Goal: Task Accomplishment & Management: Manage account settings

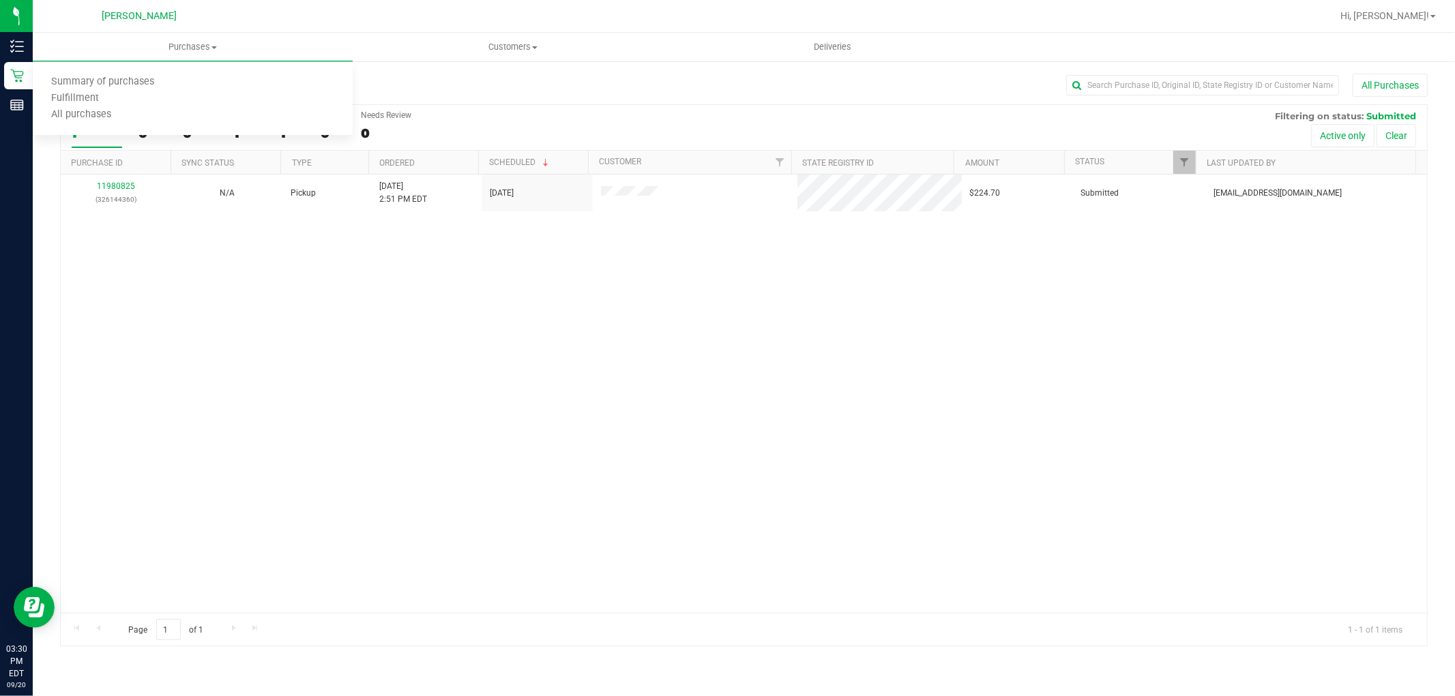
click at [733, 346] on div "11980825 (326144360) N/A Pickup [DATE] 2:51 PM EDT 9/20/2025 $224.70 Submitted …" at bounding box center [744, 394] width 1366 height 439
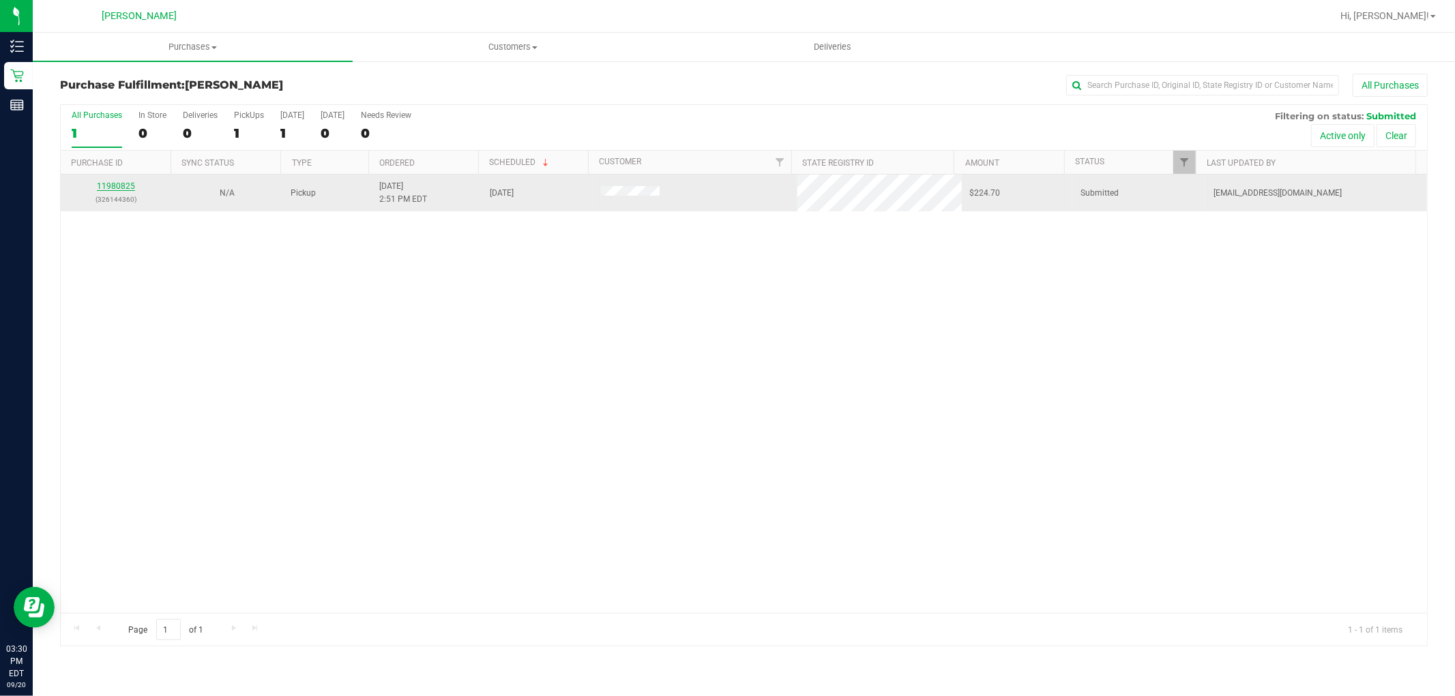
click at [124, 182] on link "11980825" at bounding box center [116, 186] width 38 height 10
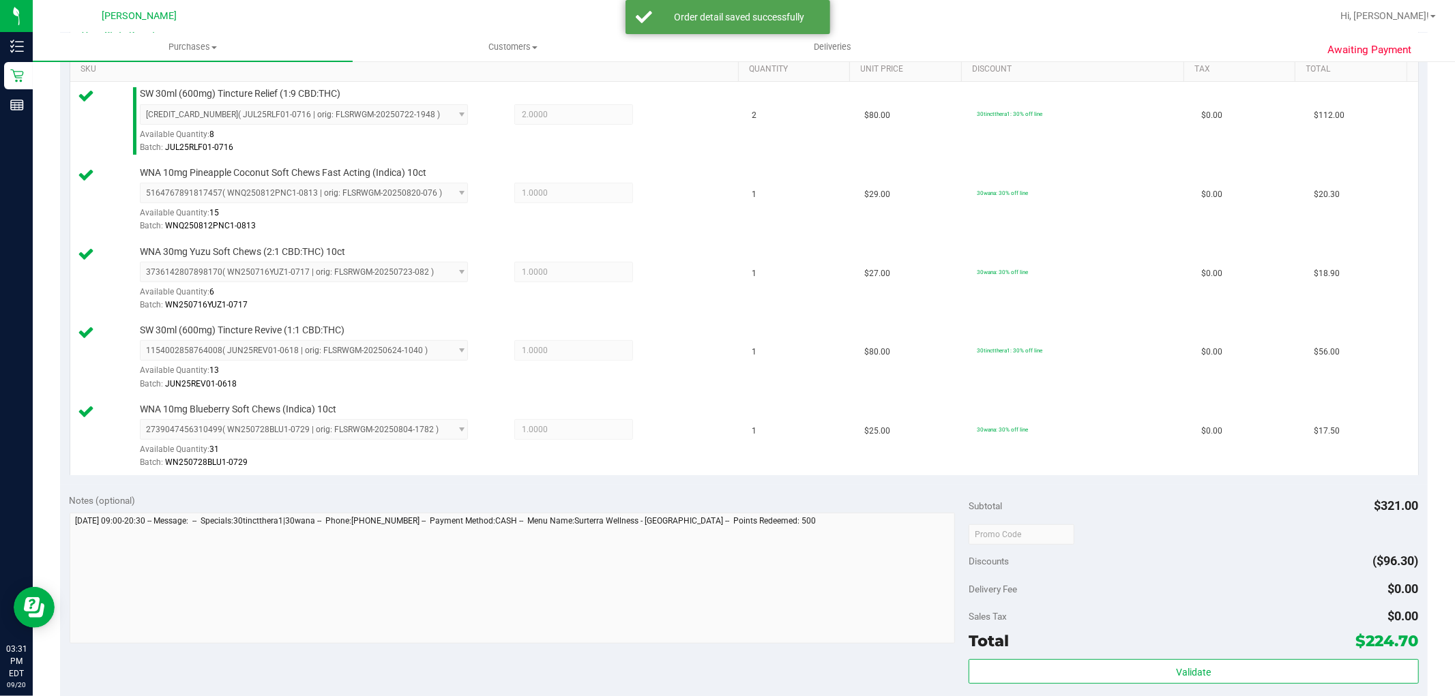
scroll to position [454, 0]
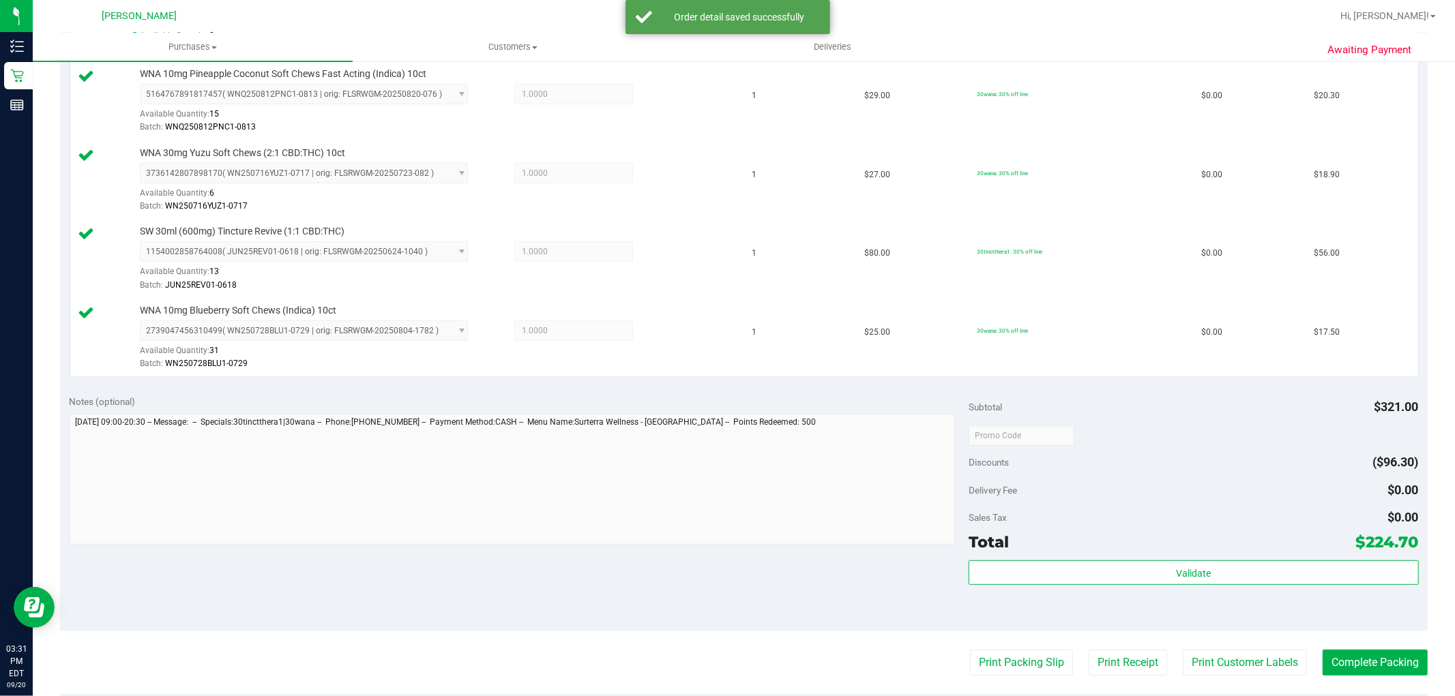
click at [1084, 542] on div "Total $224.70" at bounding box center [1192, 542] width 449 height 25
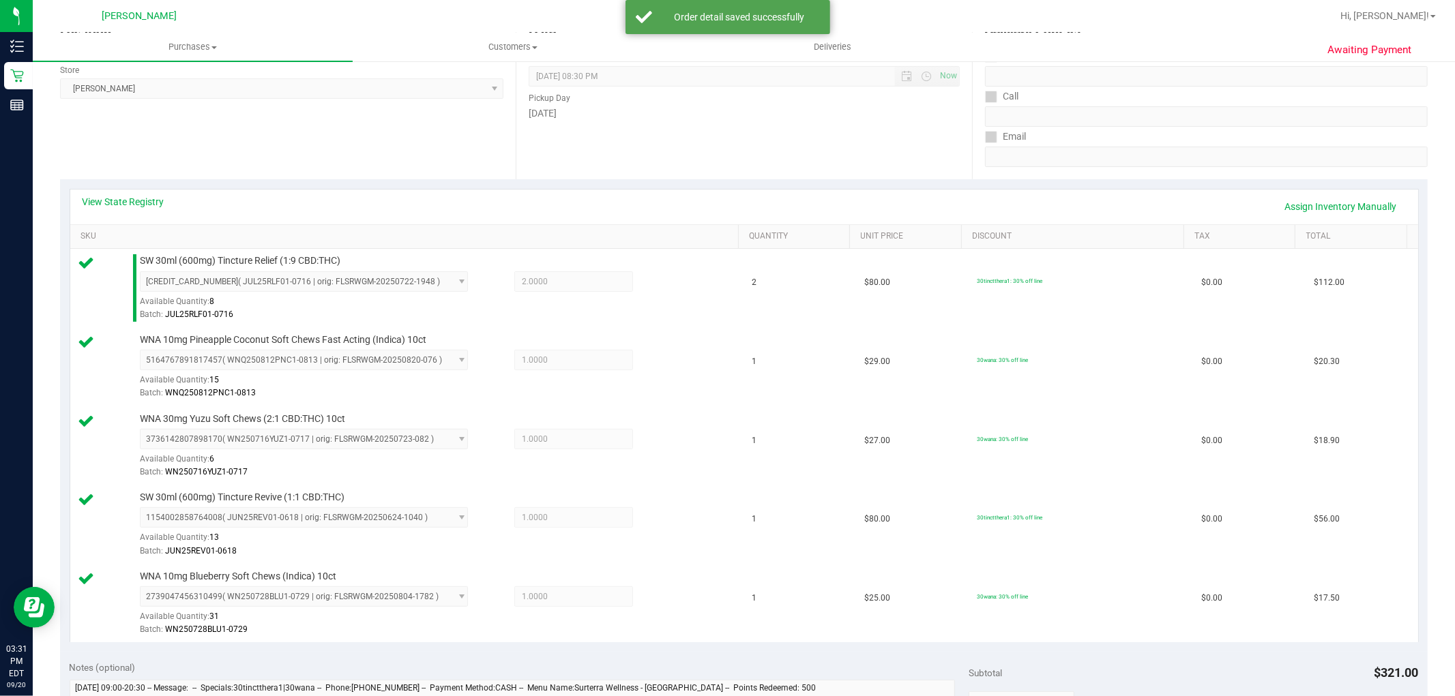
scroll to position [0, 0]
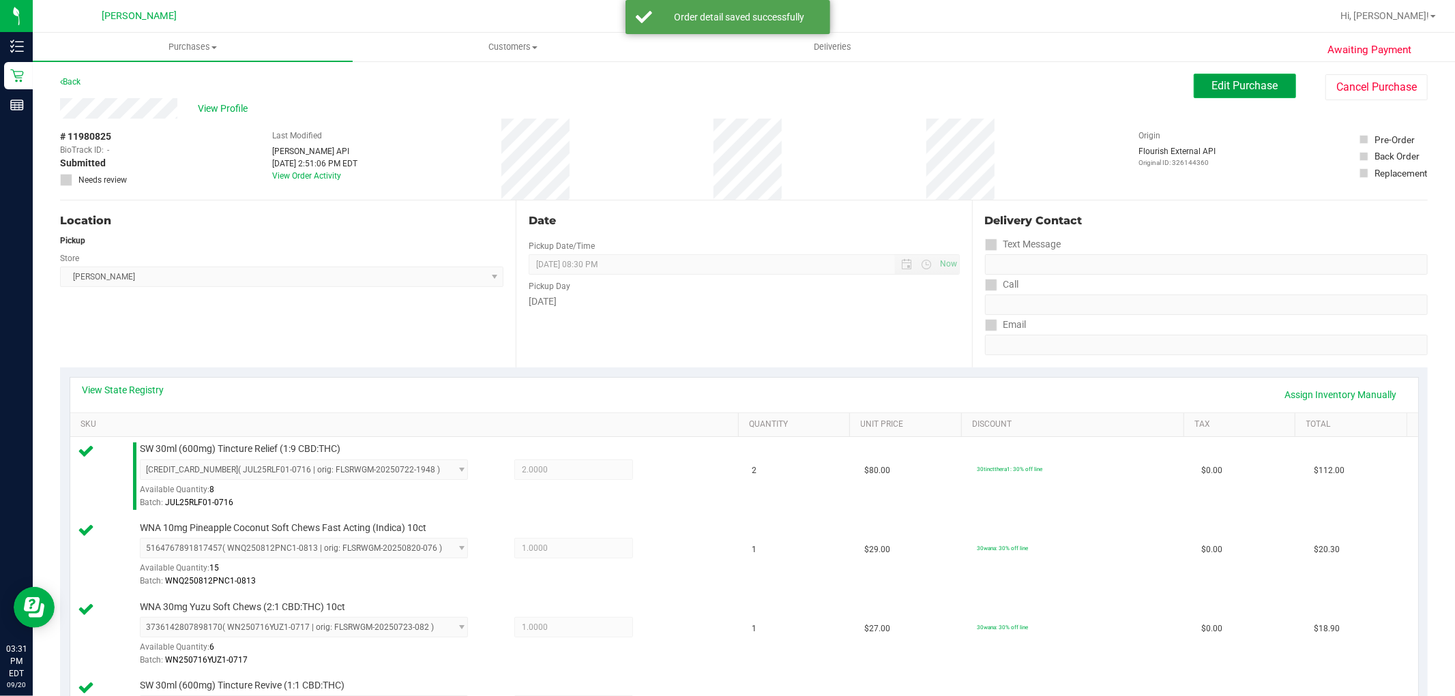
click at [1247, 89] on span "Edit Purchase" at bounding box center [1245, 85] width 66 height 13
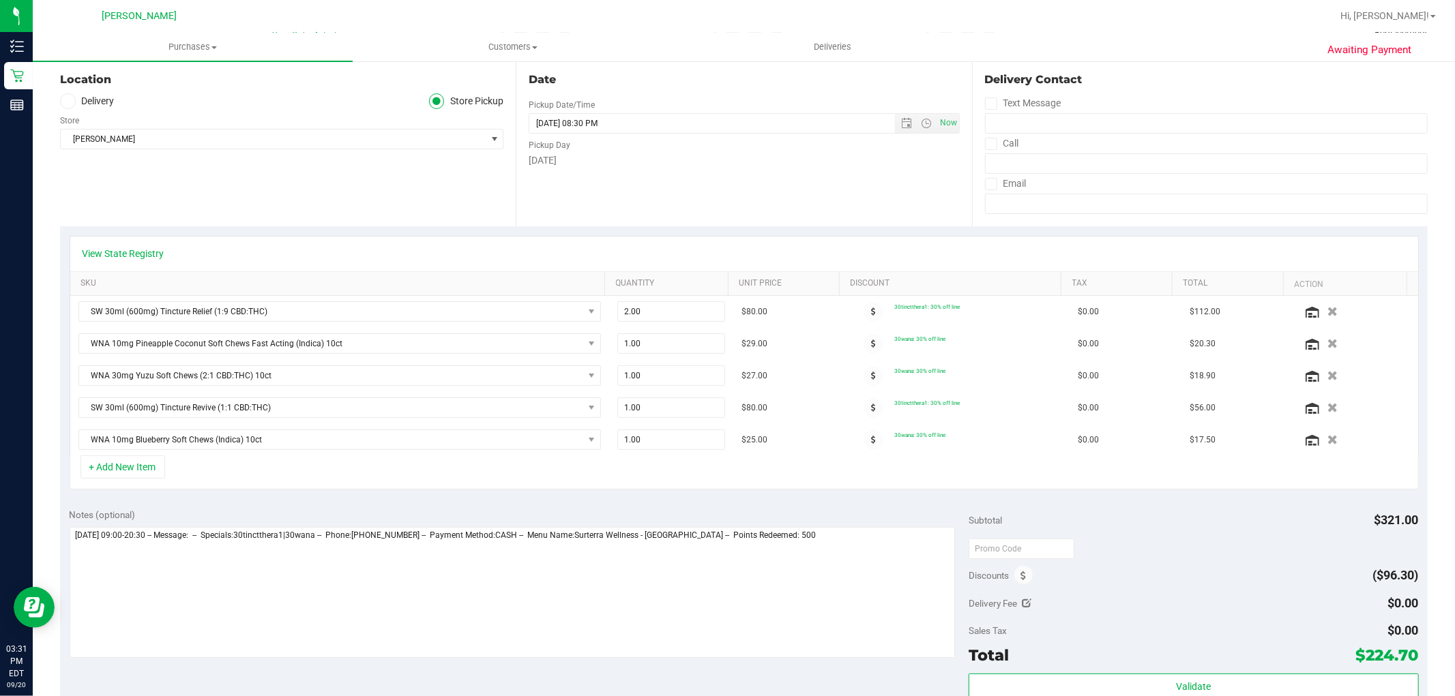
scroll to position [303, 0]
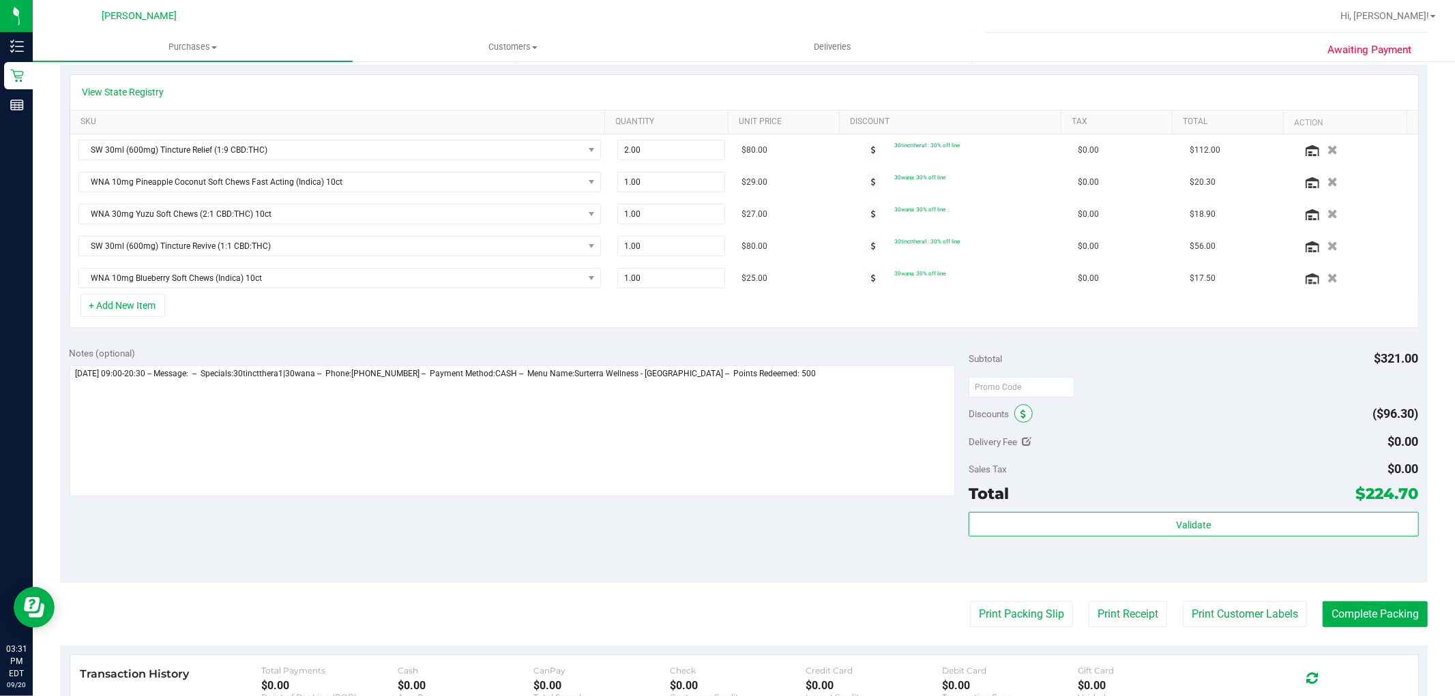
click at [1020, 414] on icon at bounding box center [1022, 415] width 5 height 10
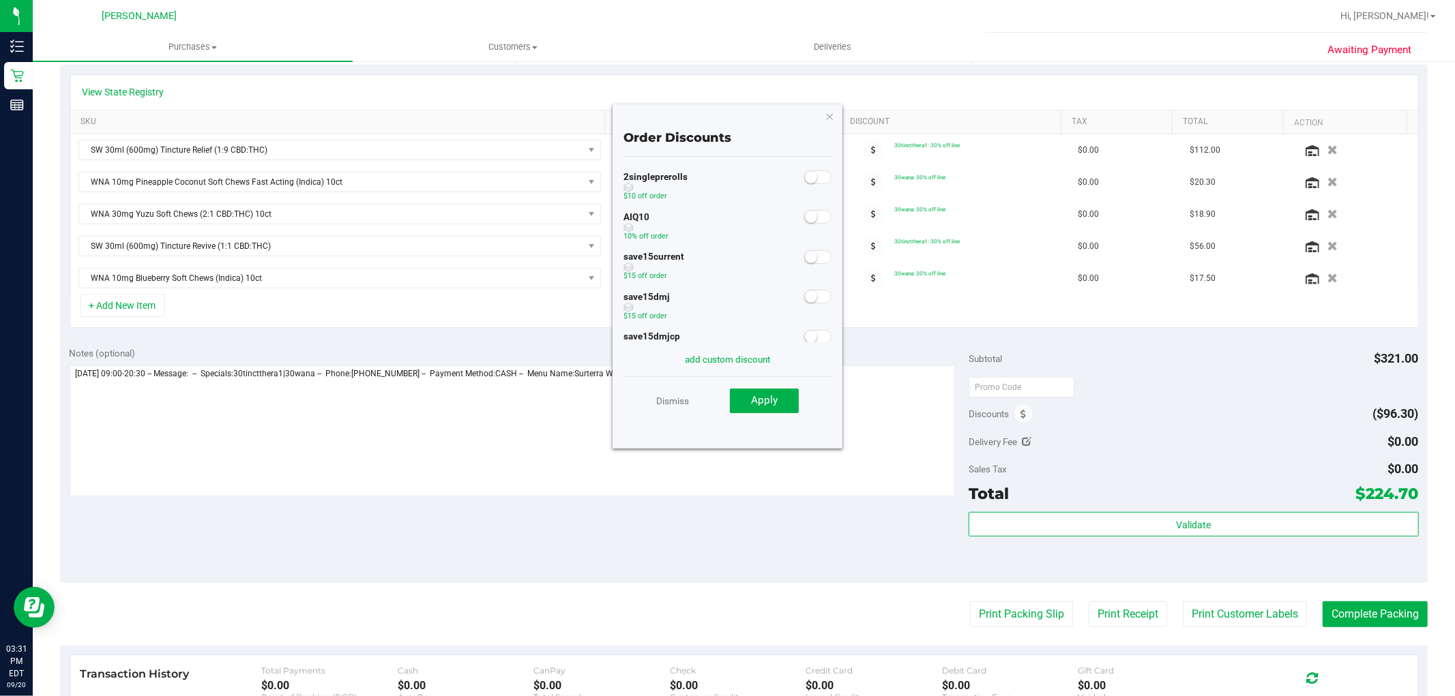
click at [809, 223] on span at bounding box center [817, 217] width 27 height 14
click at [758, 403] on span "Apply" at bounding box center [764, 400] width 27 height 12
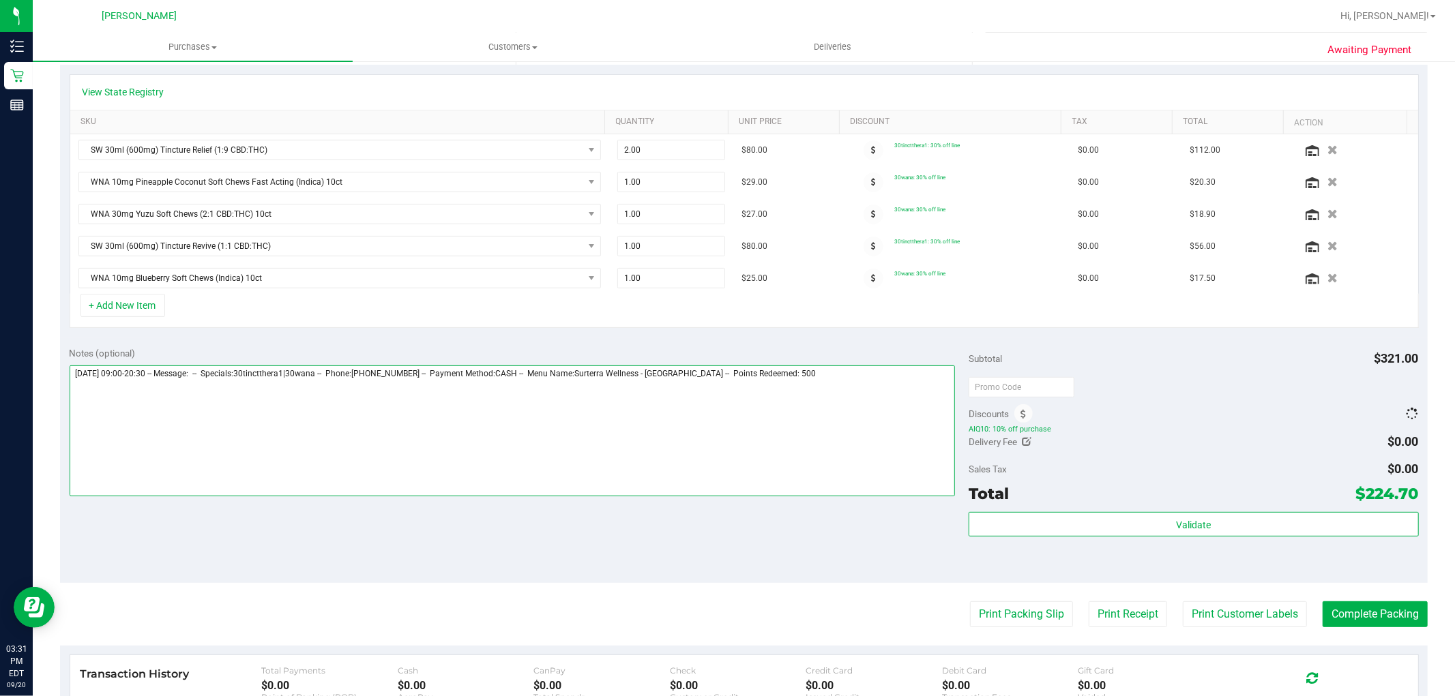
click at [863, 396] on textarea at bounding box center [513, 431] width 886 height 131
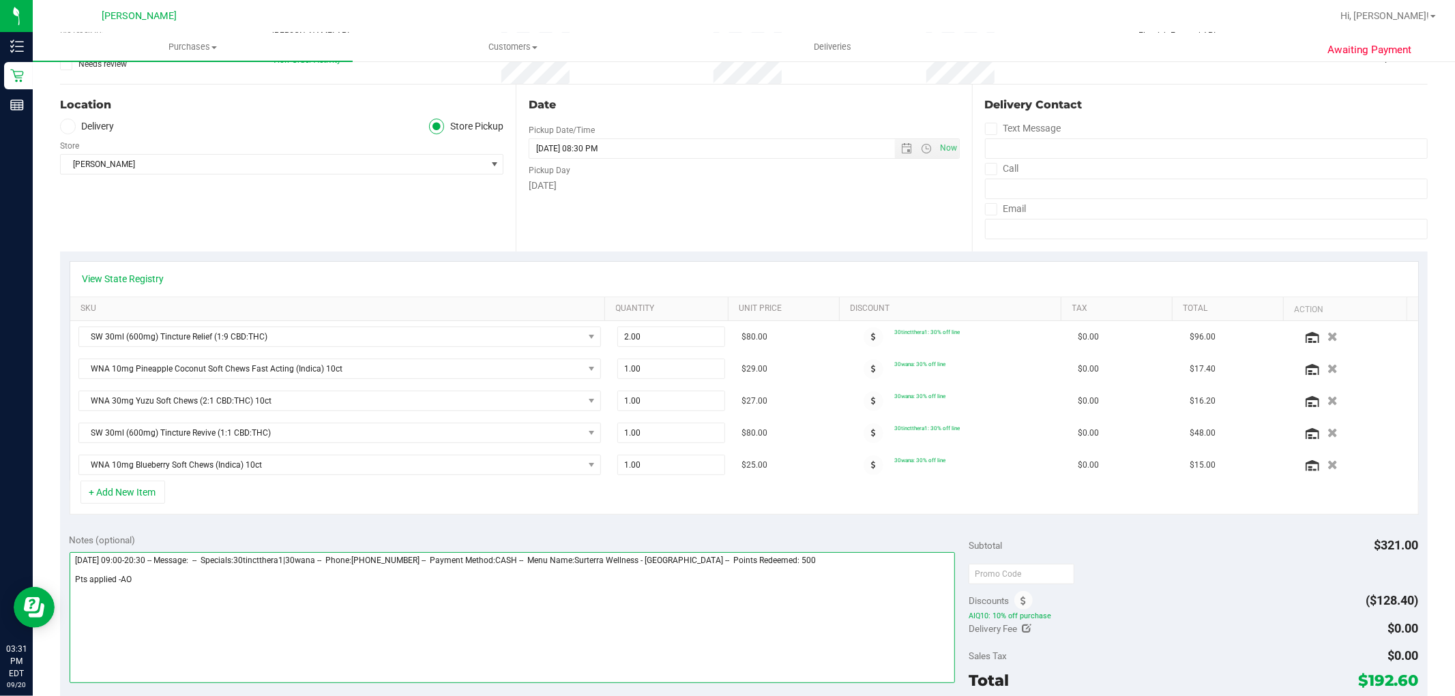
scroll to position [0, 0]
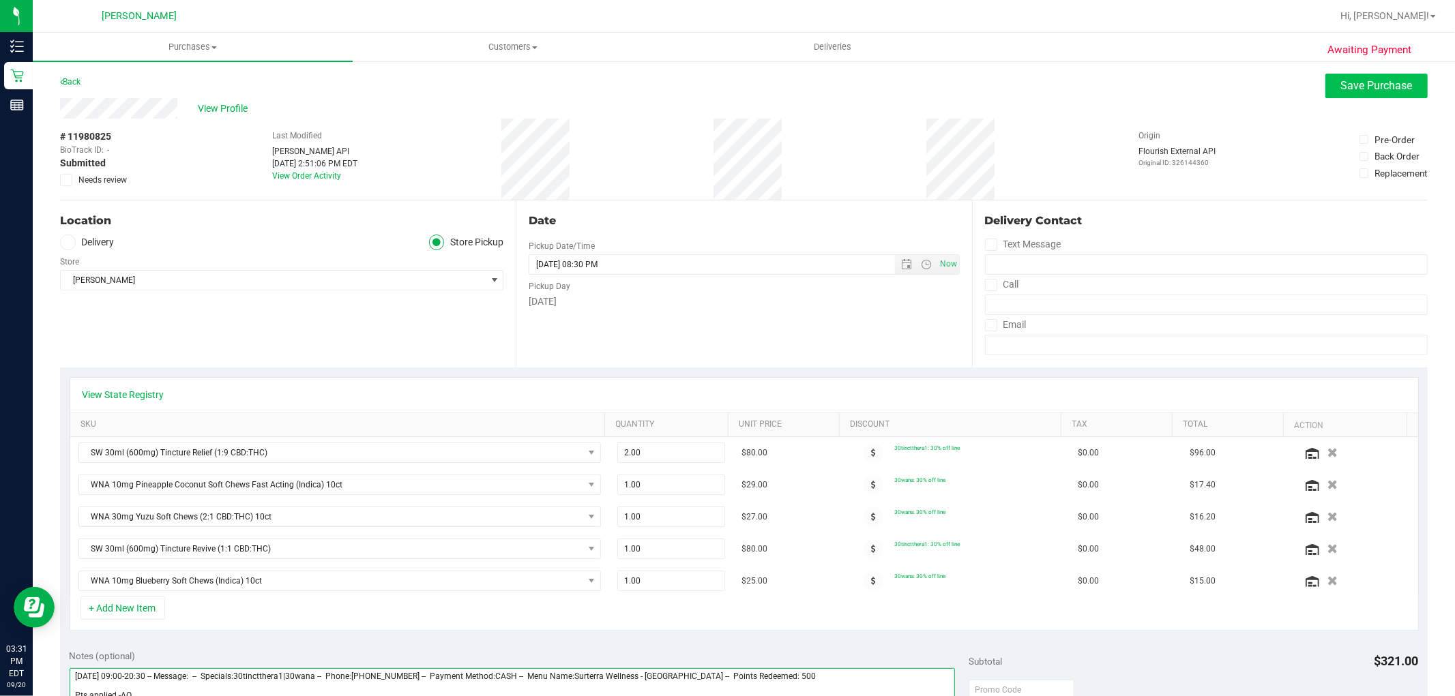
type textarea "[DATE] 09:00-20:30 -- Message: -- Specials:30tinctthera1|30wana -- Phone:[PHONE…"
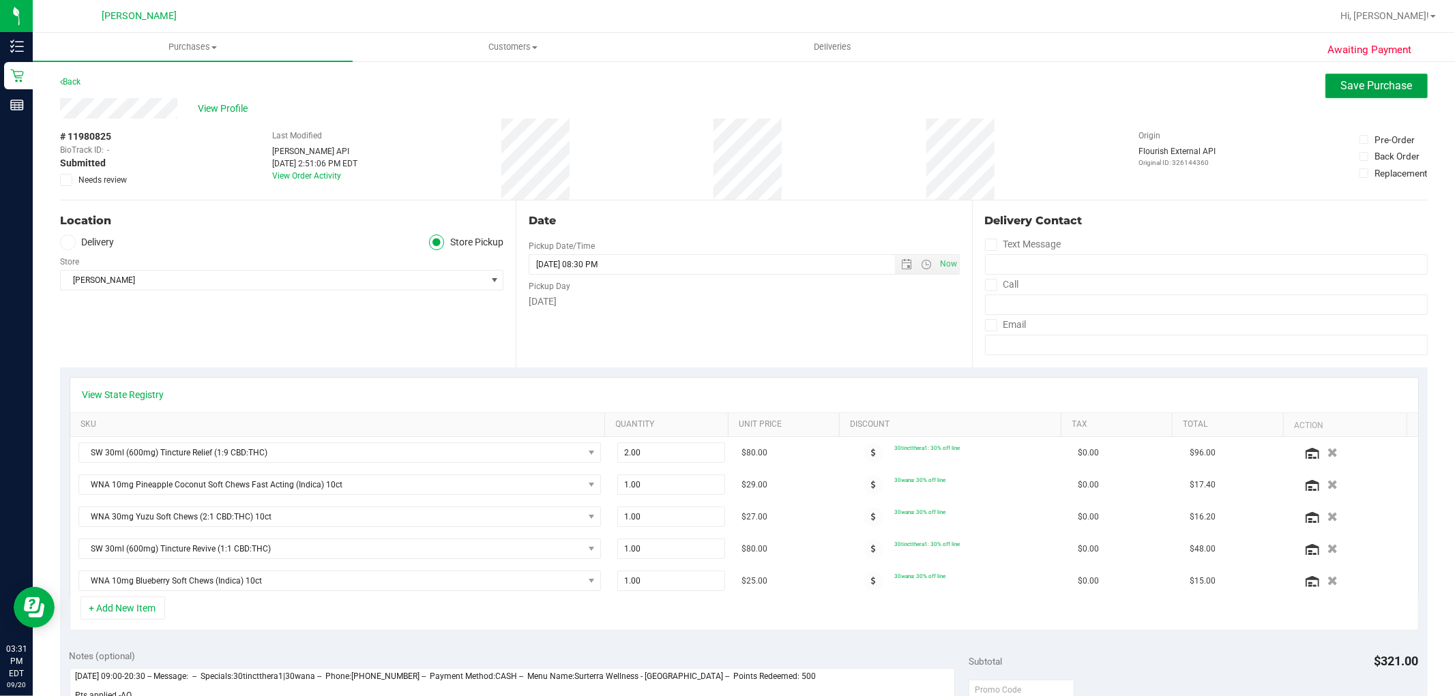
click at [1355, 93] on button "Save Purchase" at bounding box center [1376, 86] width 102 height 25
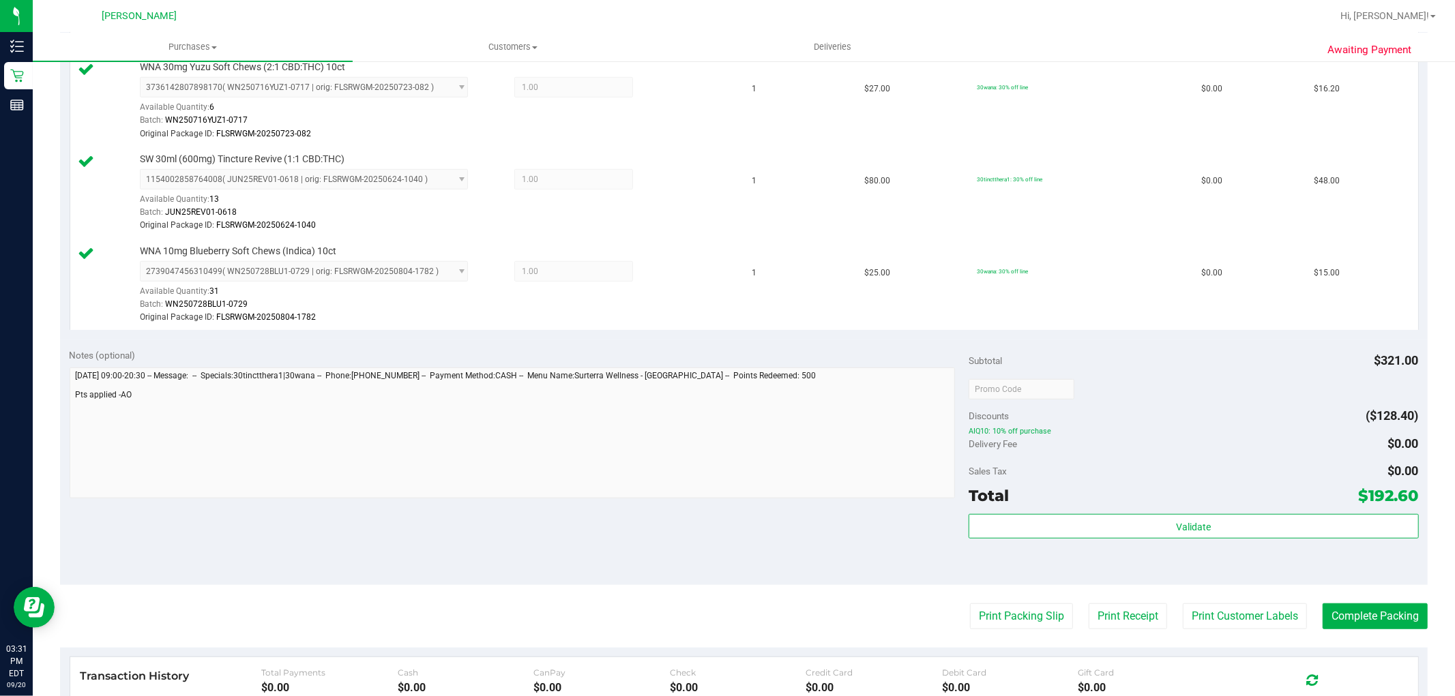
scroll to position [682, 0]
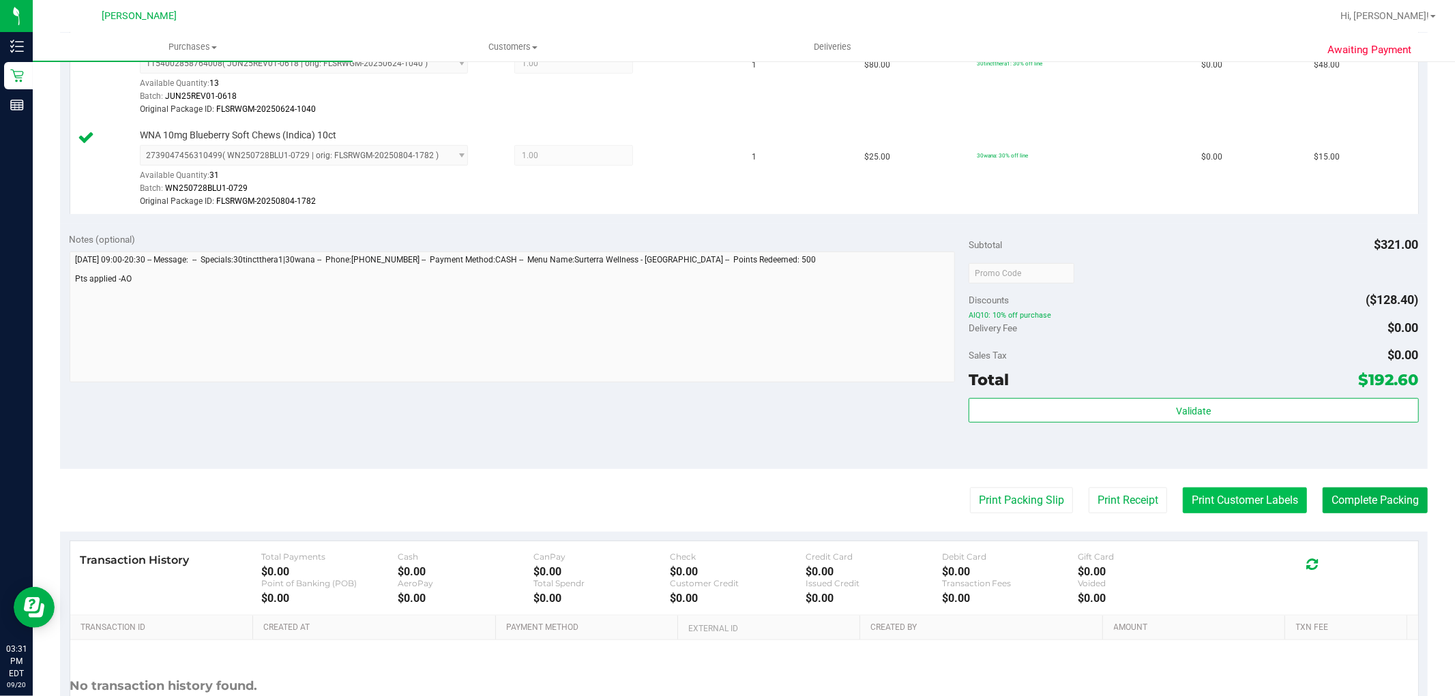
drag, startPoint x: 1229, startPoint y: 519, endPoint x: 1215, endPoint y: 501, distance: 22.4
click at [1228, 519] on purchase-details "Back Edit Purchase Cancel Purchase View Profile # 11980825 BioTrack ID: - Submi…" at bounding box center [743, 89] width 1367 height 1395
click at [1211, 489] on button "Print Customer Labels" at bounding box center [1245, 501] width 124 height 26
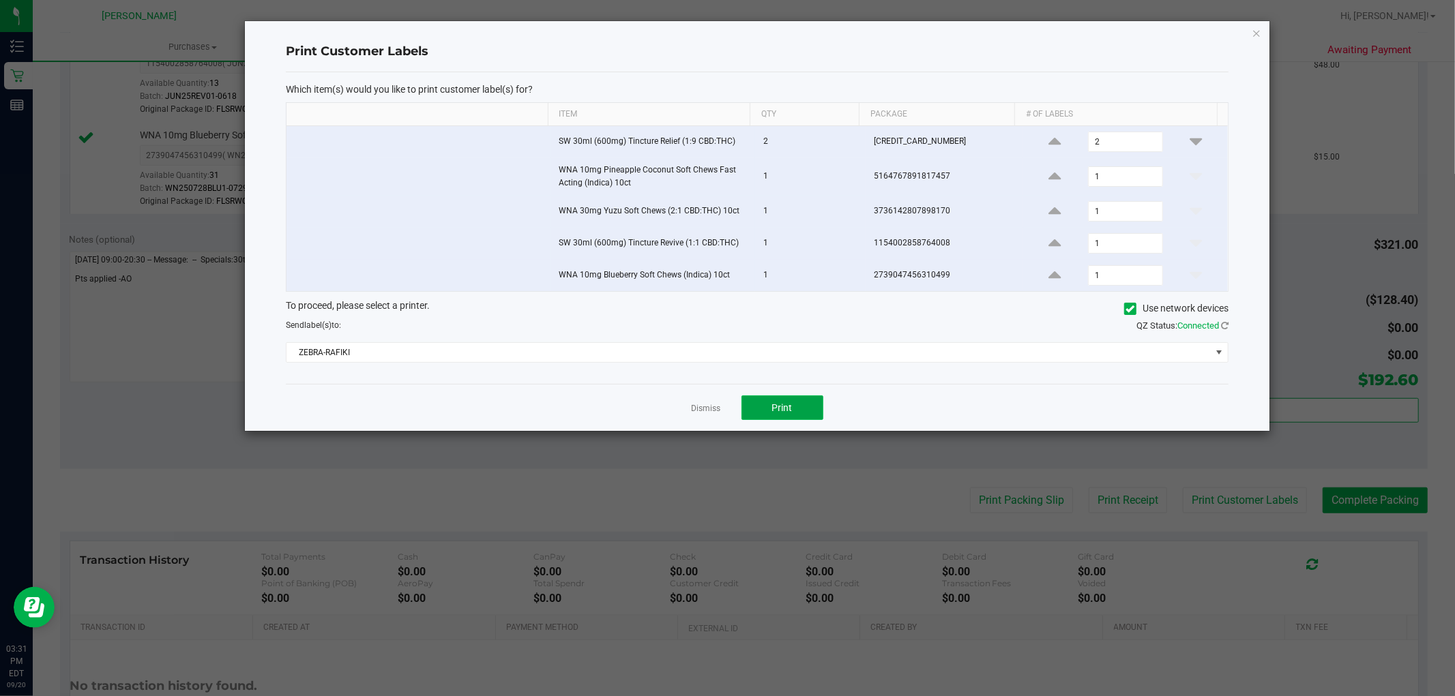
click at [796, 398] on button "Print" at bounding box center [782, 408] width 82 height 25
click at [700, 413] on link "Dismiss" at bounding box center [706, 409] width 29 height 12
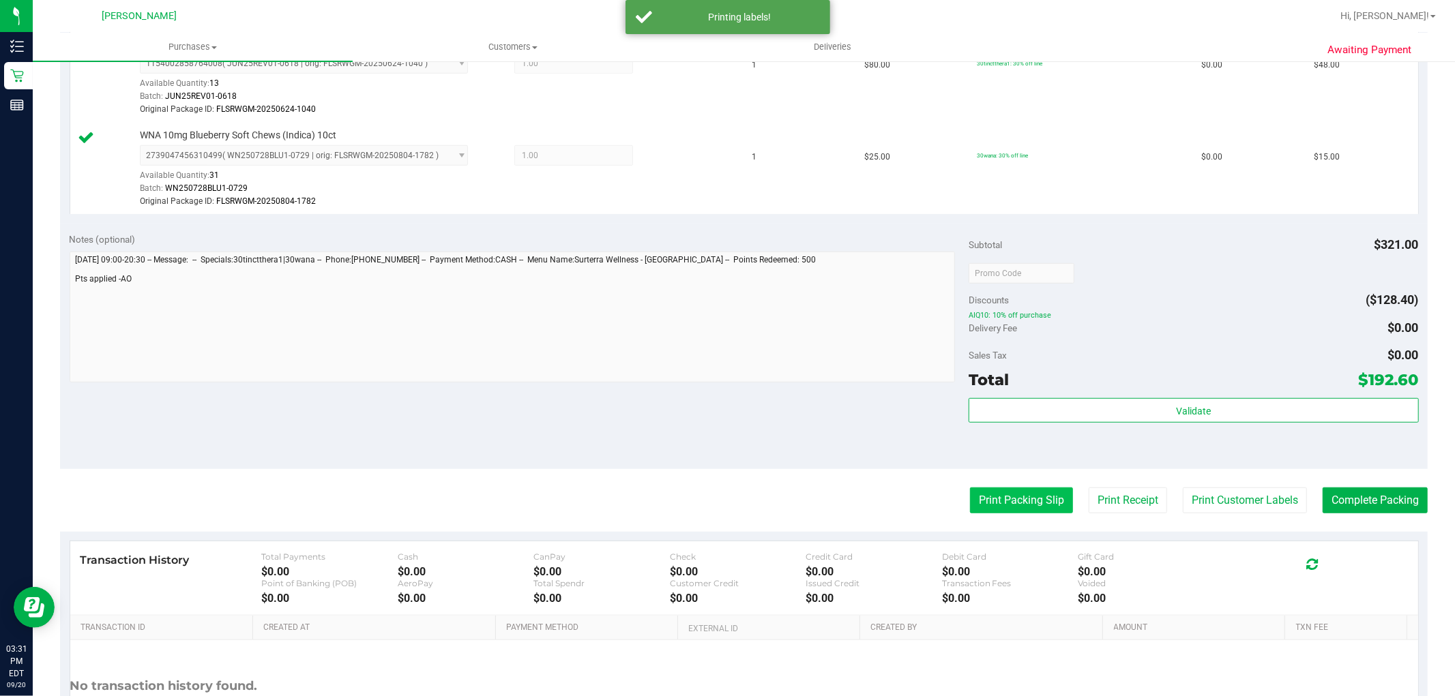
click at [1005, 501] on button "Print Packing Slip" at bounding box center [1021, 501] width 103 height 26
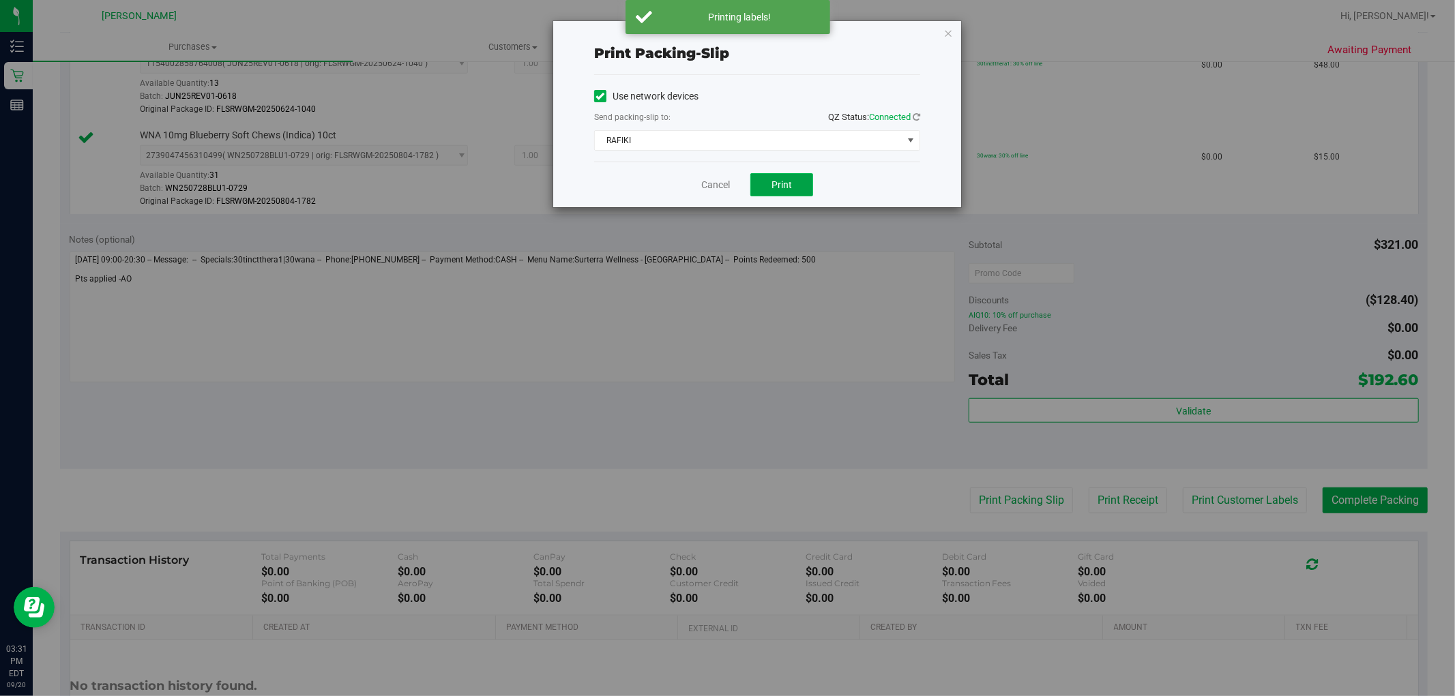
click at [776, 180] on span "Print" at bounding box center [781, 184] width 20 height 11
click at [716, 195] on div "Cancel Print" at bounding box center [757, 185] width 326 height 46
click at [715, 188] on link "Cancel" at bounding box center [715, 185] width 29 height 14
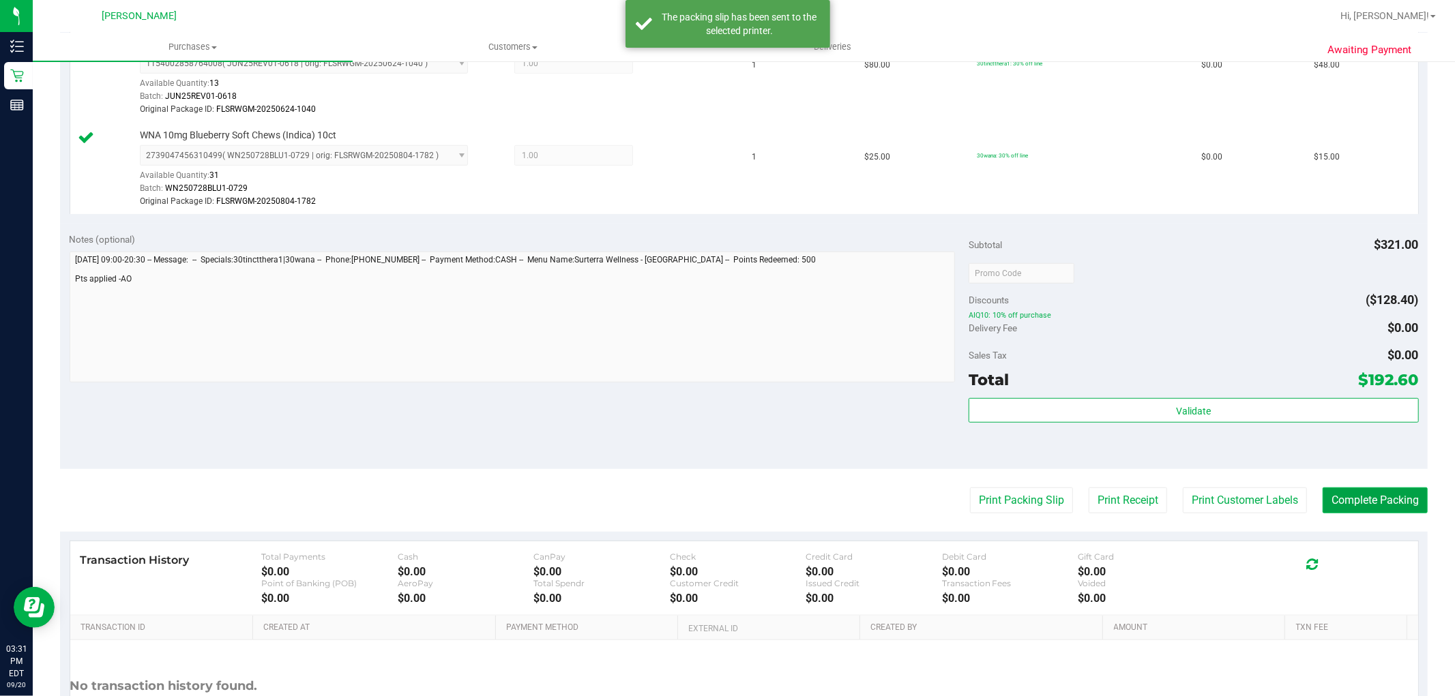
click at [1338, 511] on button "Complete Packing" at bounding box center [1374, 501] width 105 height 26
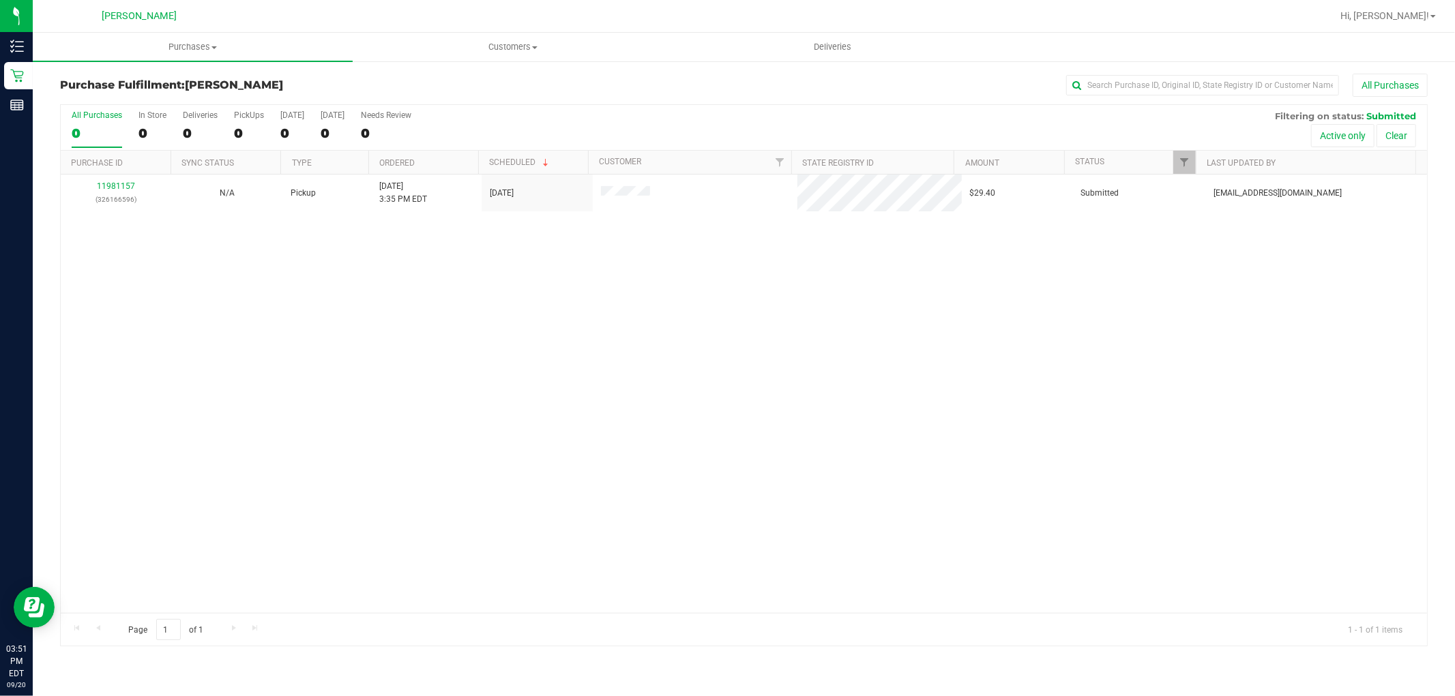
click at [846, 435] on div "11981157 (326166596) N/A Pickup [DATE] 3:35 PM EDT 9/20/2025 $29.40 Submitted […" at bounding box center [744, 394] width 1366 height 439
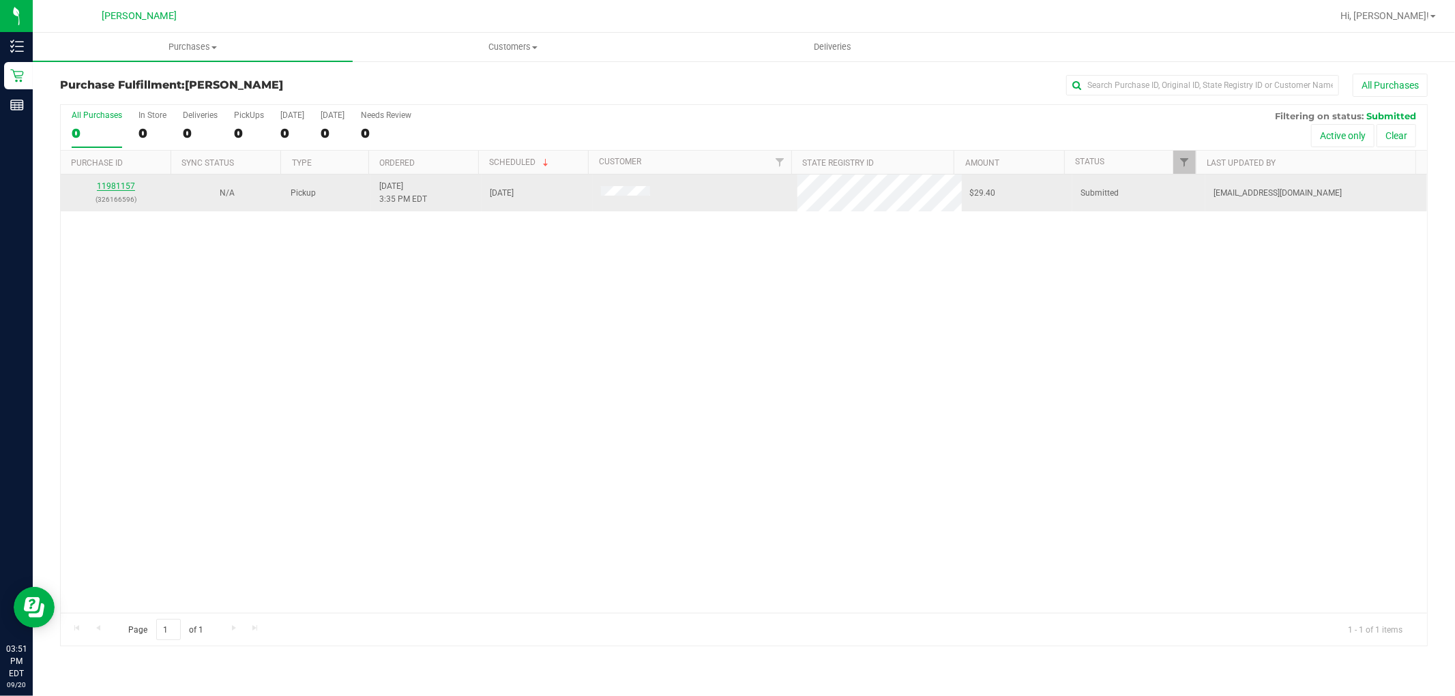
click at [124, 184] on link "11981157" at bounding box center [116, 186] width 38 height 10
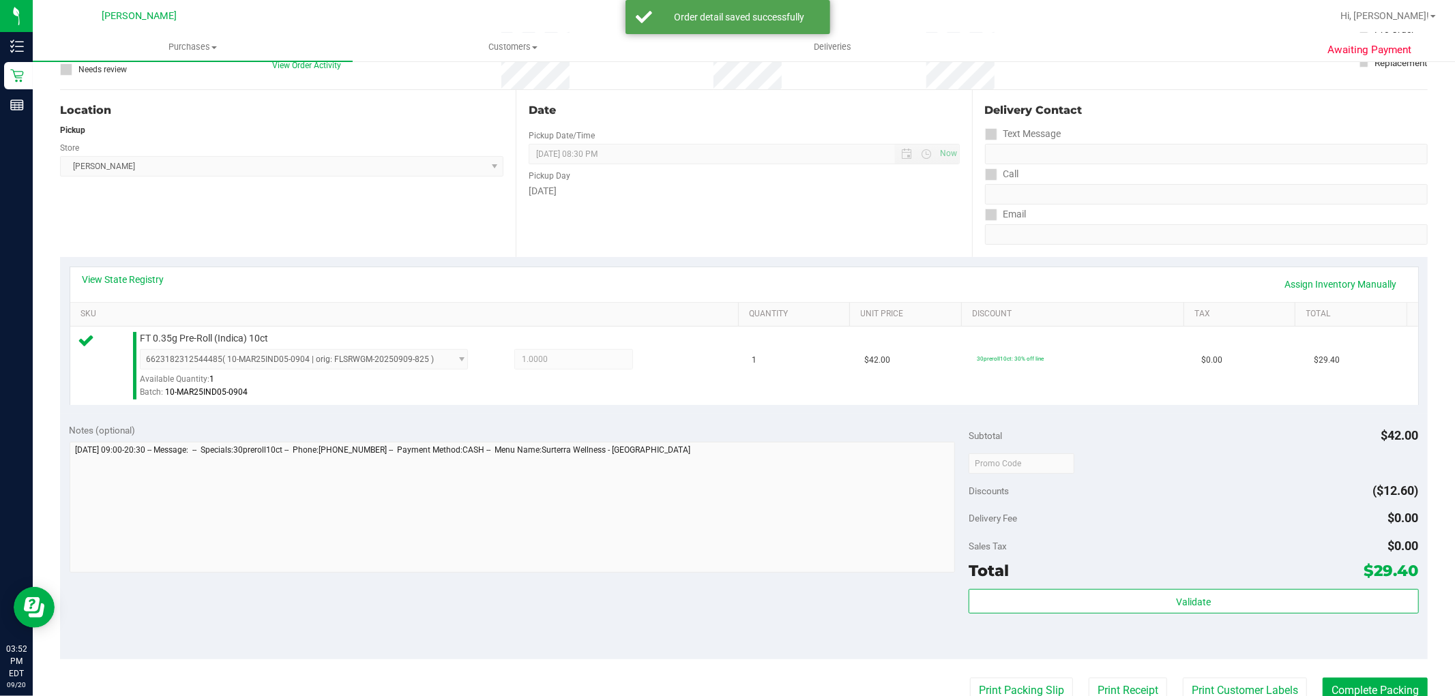
scroll to position [227, 0]
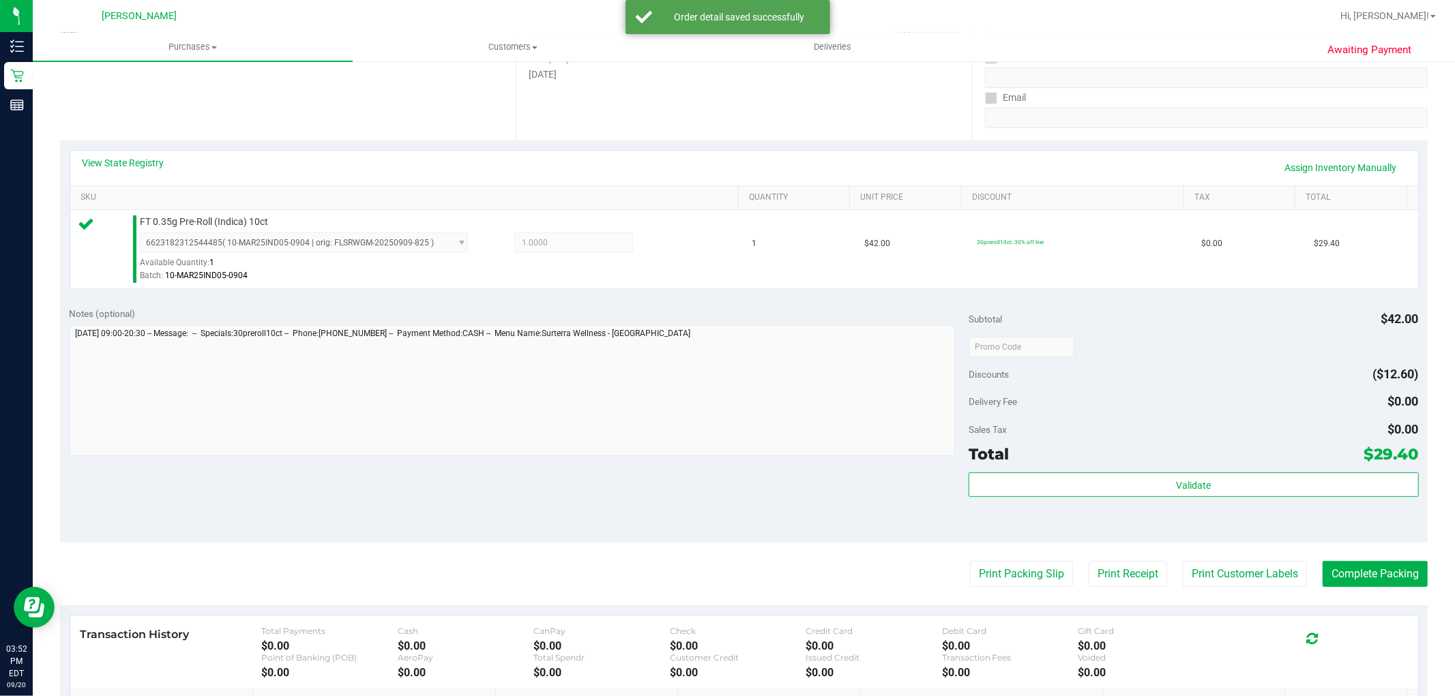
click at [1162, 465] on div "Total $29.40" at bounding box center [1192, 454] width 449 height 25
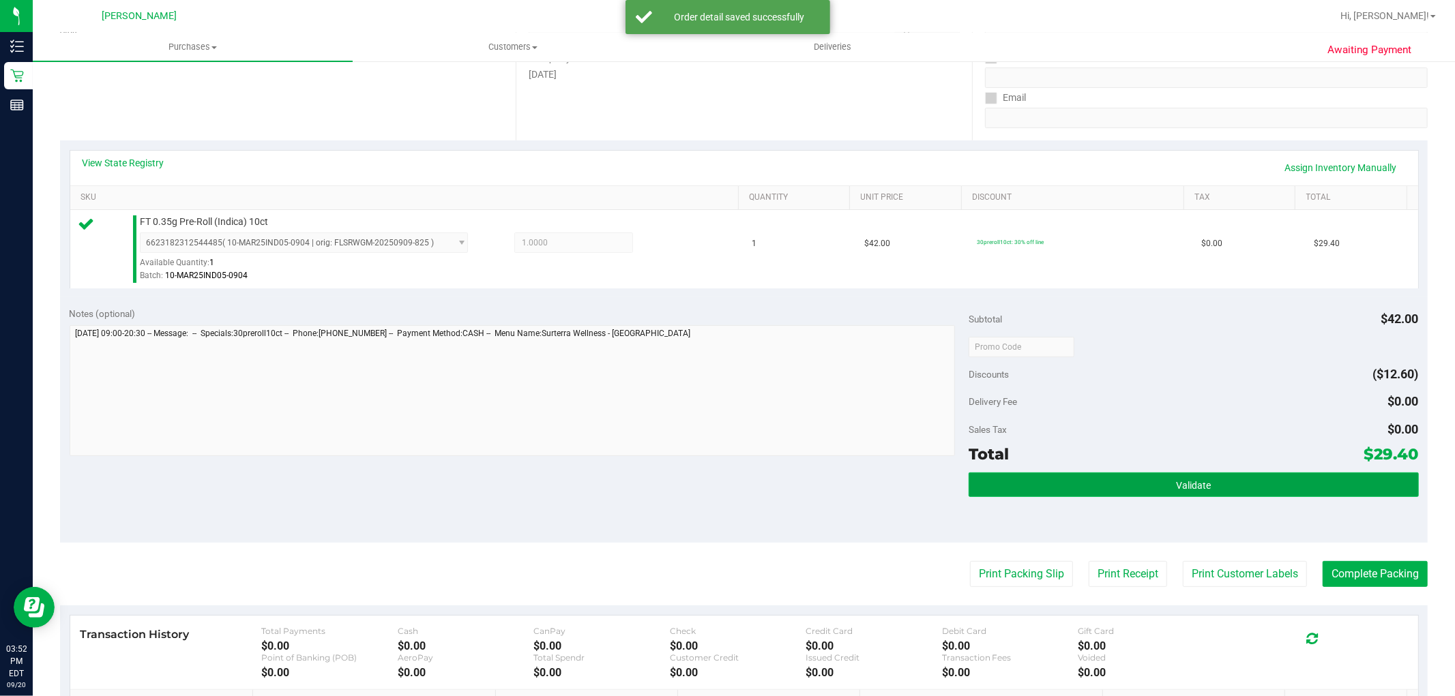
click at [1160, 489] on button "Validate" at bounding box center [1192, 485] width 449 height 25
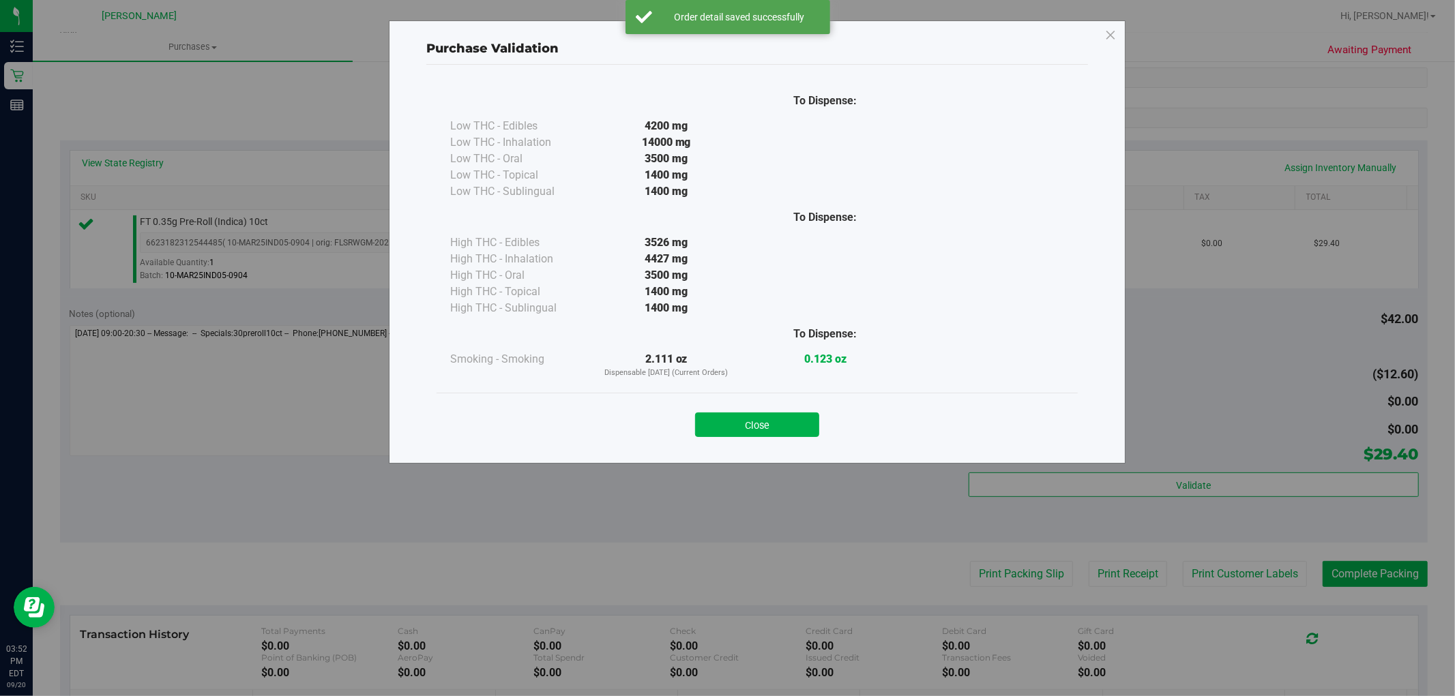
click at [786, 427] on button "Close" at bounding box center [757, 425] width 124 height 25
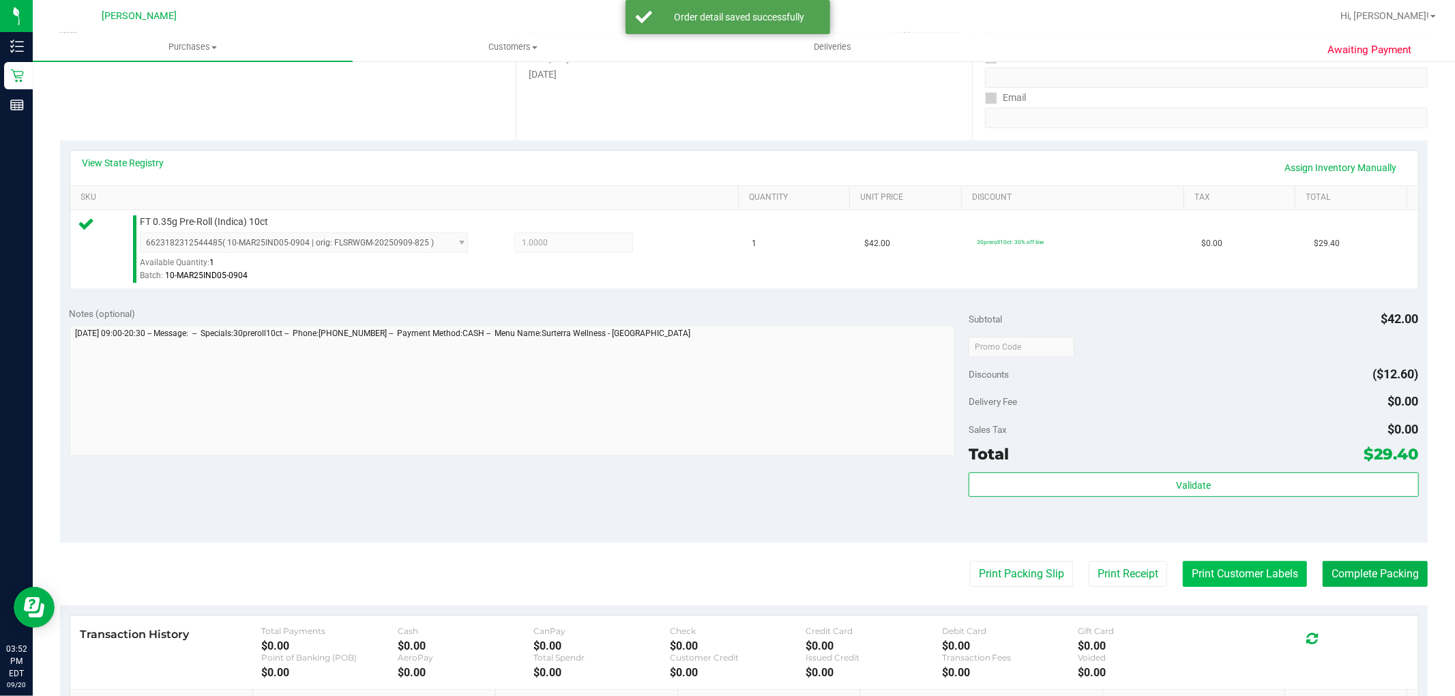
click at [1222, 575] on button "Print Customer Labels" at bounding box center [1245, 574] width 124 height 26
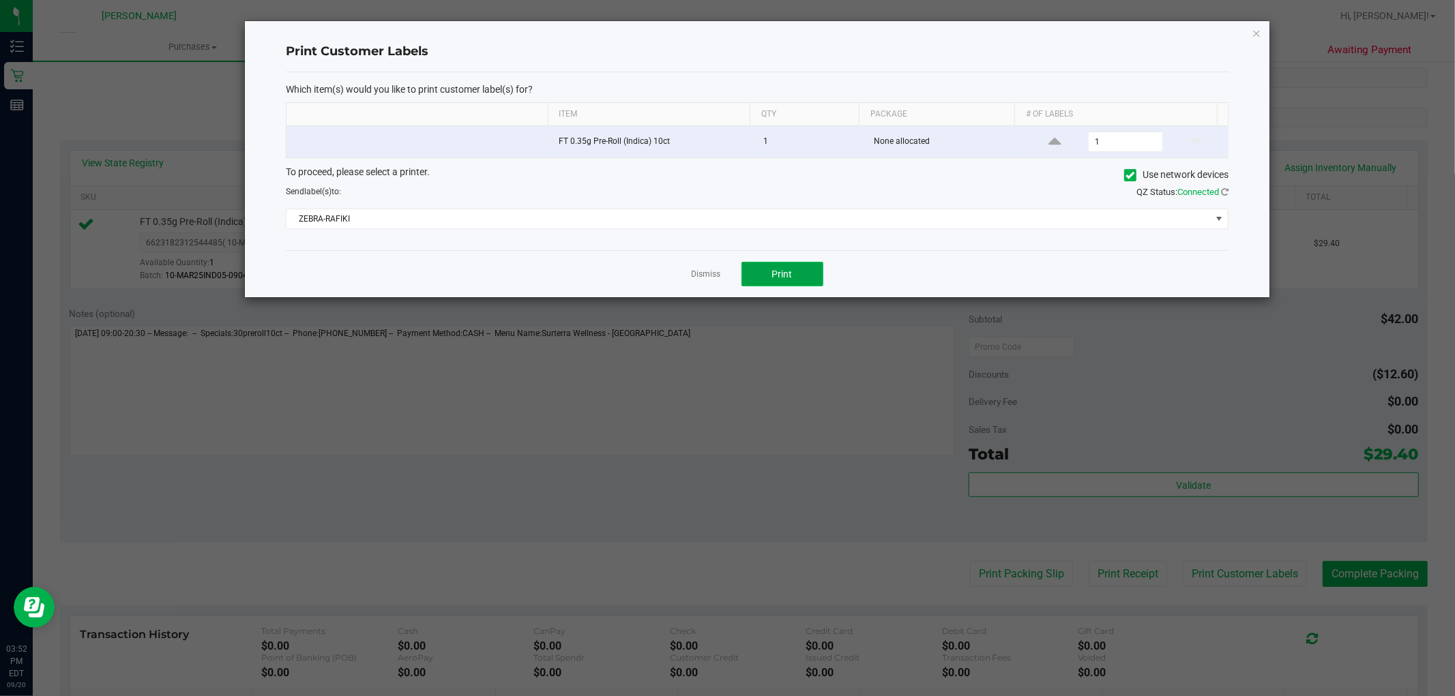
click at [775, 269] on span "Print" at bounding box center [782, 274] width 20 height 11
click at [698, 278] on link "Dismiss" at bounding box center [706, 275] width 29 height 12
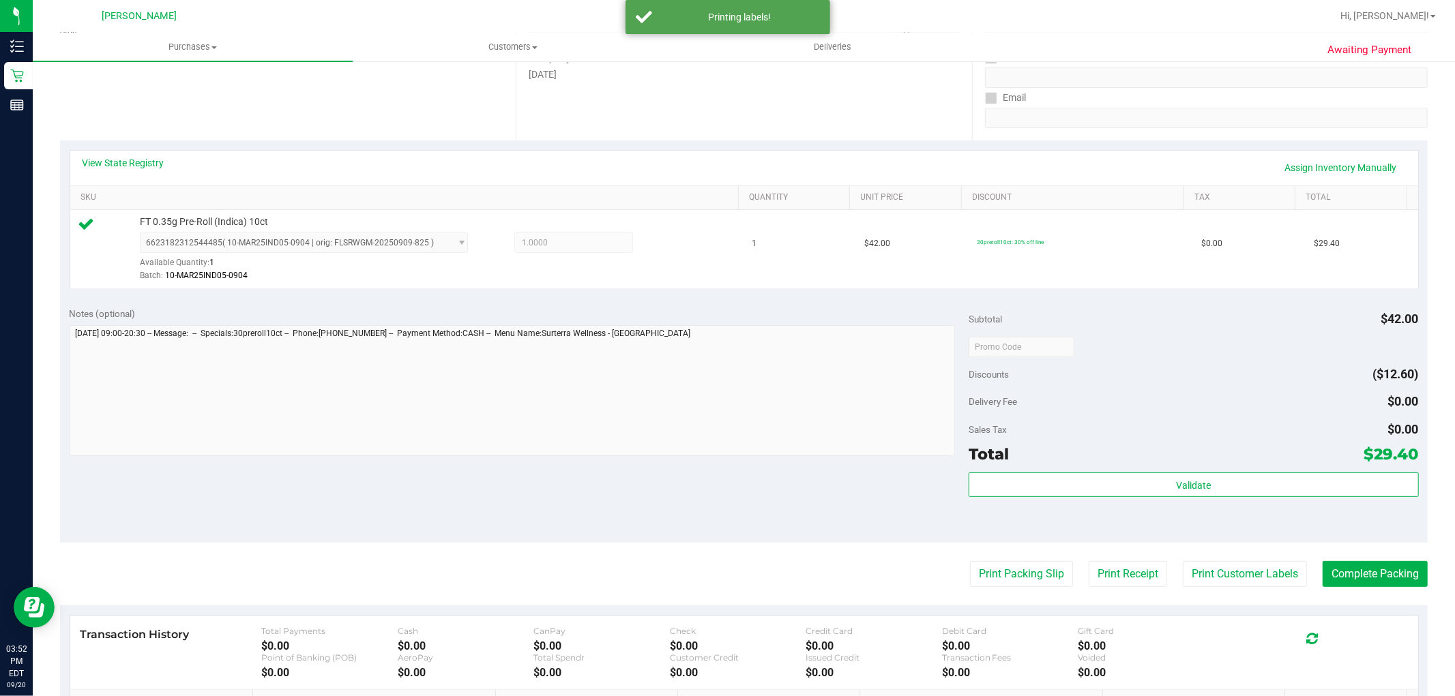
click at [1009, 588] on purchase-details "Back Edit Purchase Cancel Purchase View Profile # 11981157 BioTrack ID: - Submi…" at bounding box center [743, 354] width 1367 height 1014
click at [997, 570] on button "Print Packing Slip" at bounding box center [1021, 574] width 103 height 26
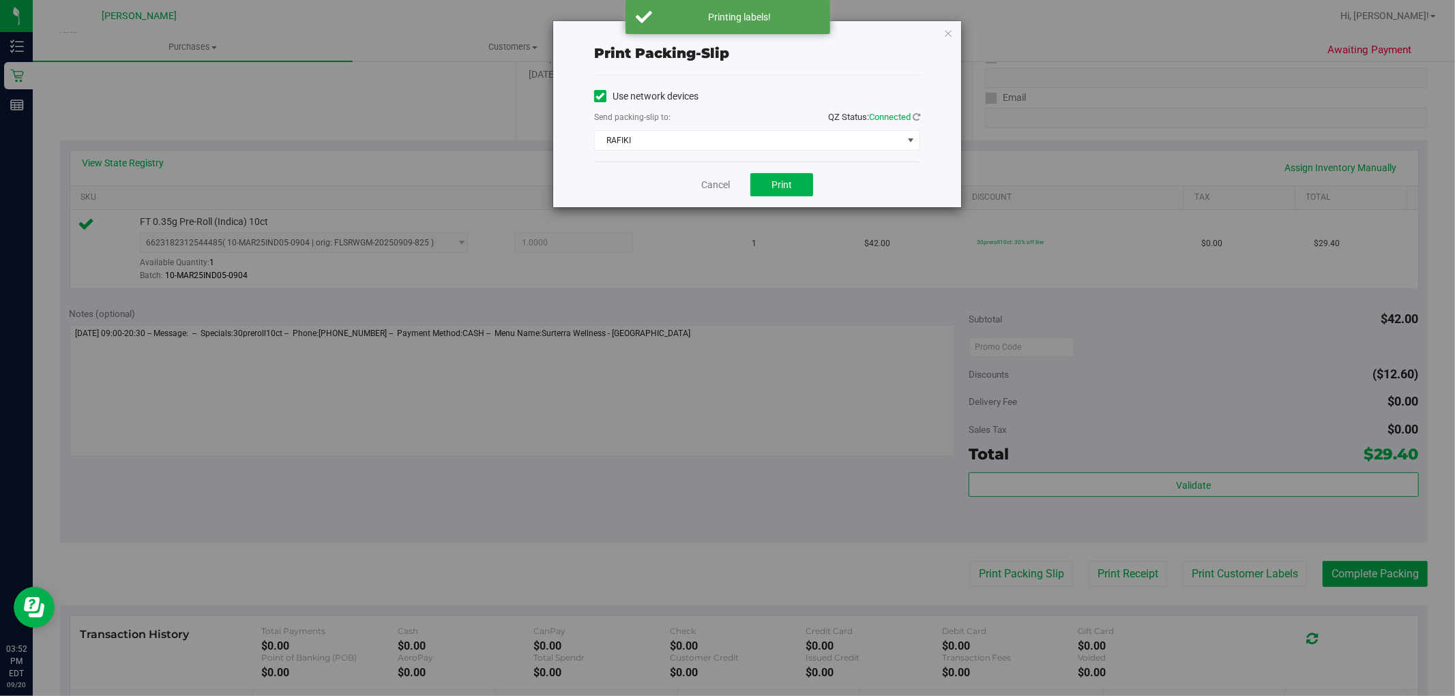
click at [773, 172] on div "Cancel Print" at bounding box center [757, 185] width 326 height 46
click at [777, 175] on button "Print" at bounding box center [781, 184] width 63 height 23
click at [712, 183] on link "Cancel" at bounding box center [715, 185] width 29 height 14
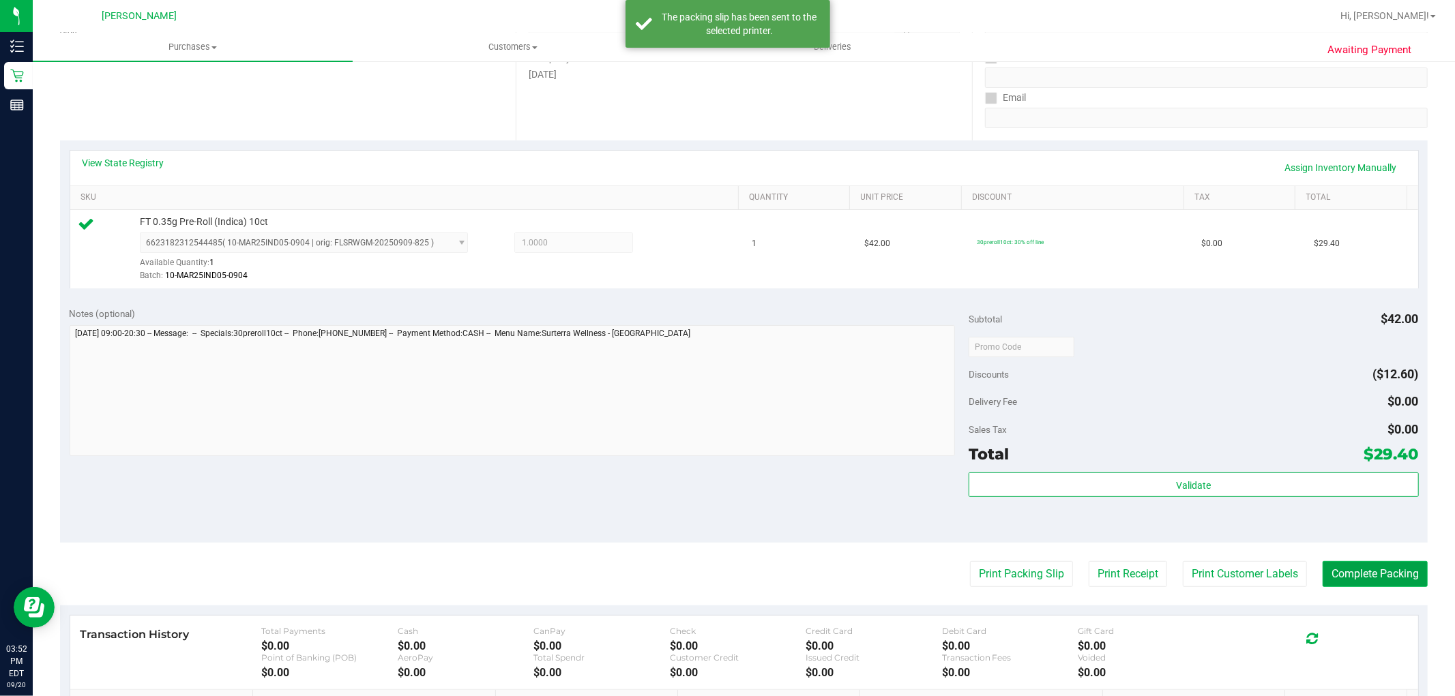
click at [1379, 574] on button "Complete Packing" at bounding box center [1374, 574] width 105 height 26
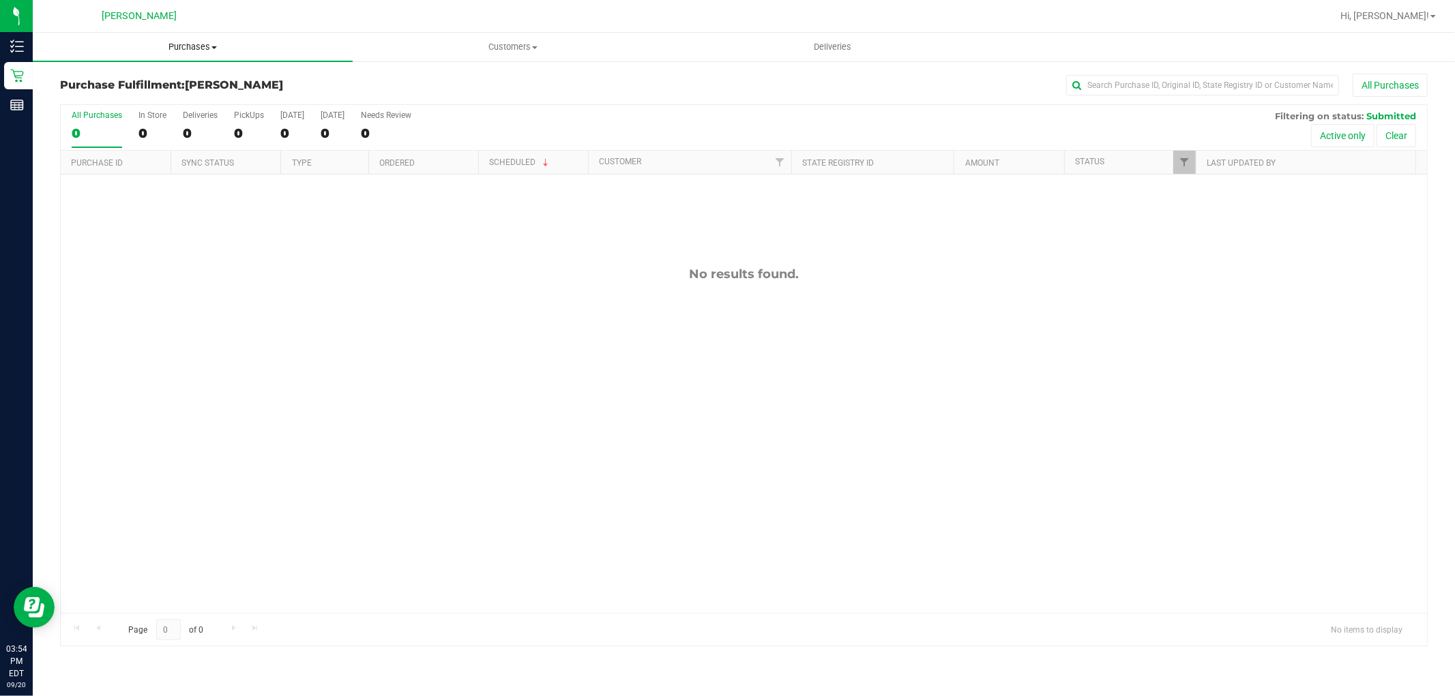
click at [199, 49] on span "Purchases" at bounding box center [193, 47] width 320 height 12
click at [180, 82] on li "Summary of purchases" at bounding box center [193, 82] width 320 height 16
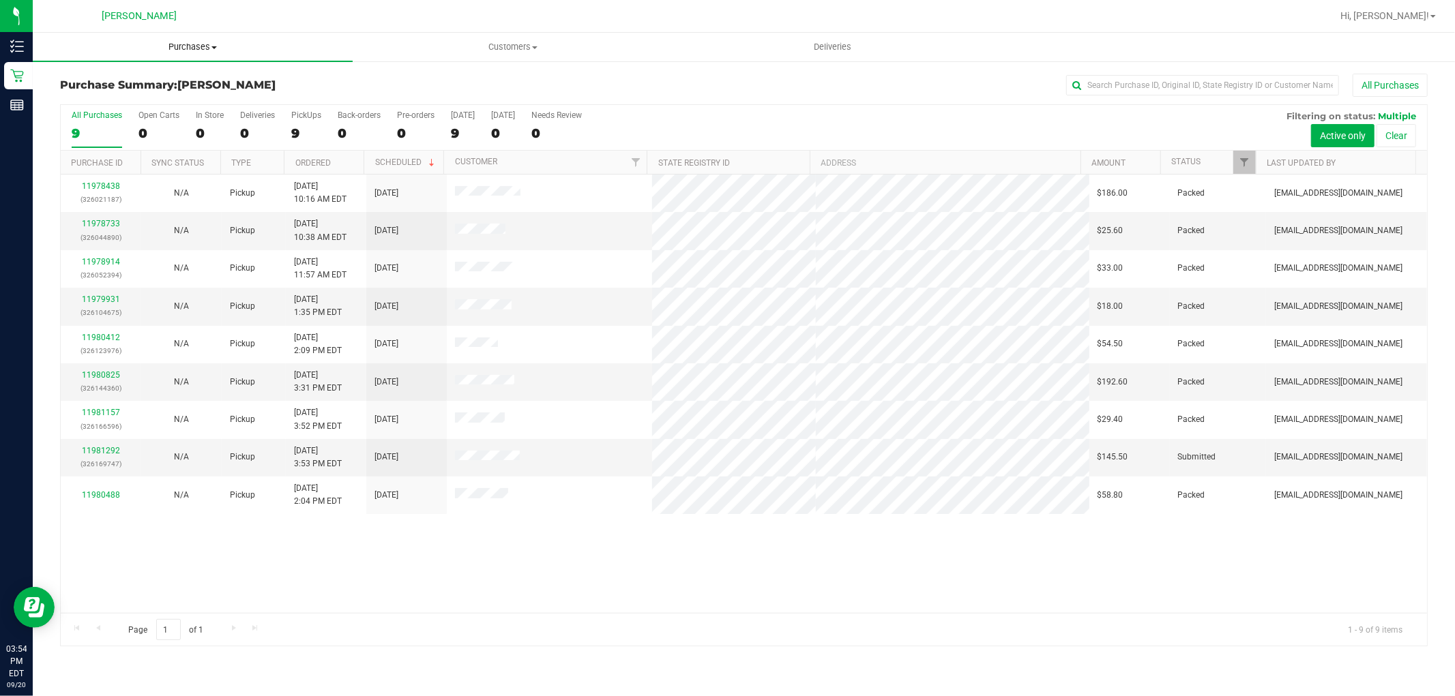
click at [200, 50] on span "Purchases" at bounding box center [193, 47] width 320 height 12
click at [171, 94] on li "Fulfillment" at bounding box center [193, 99] width 320 height 16
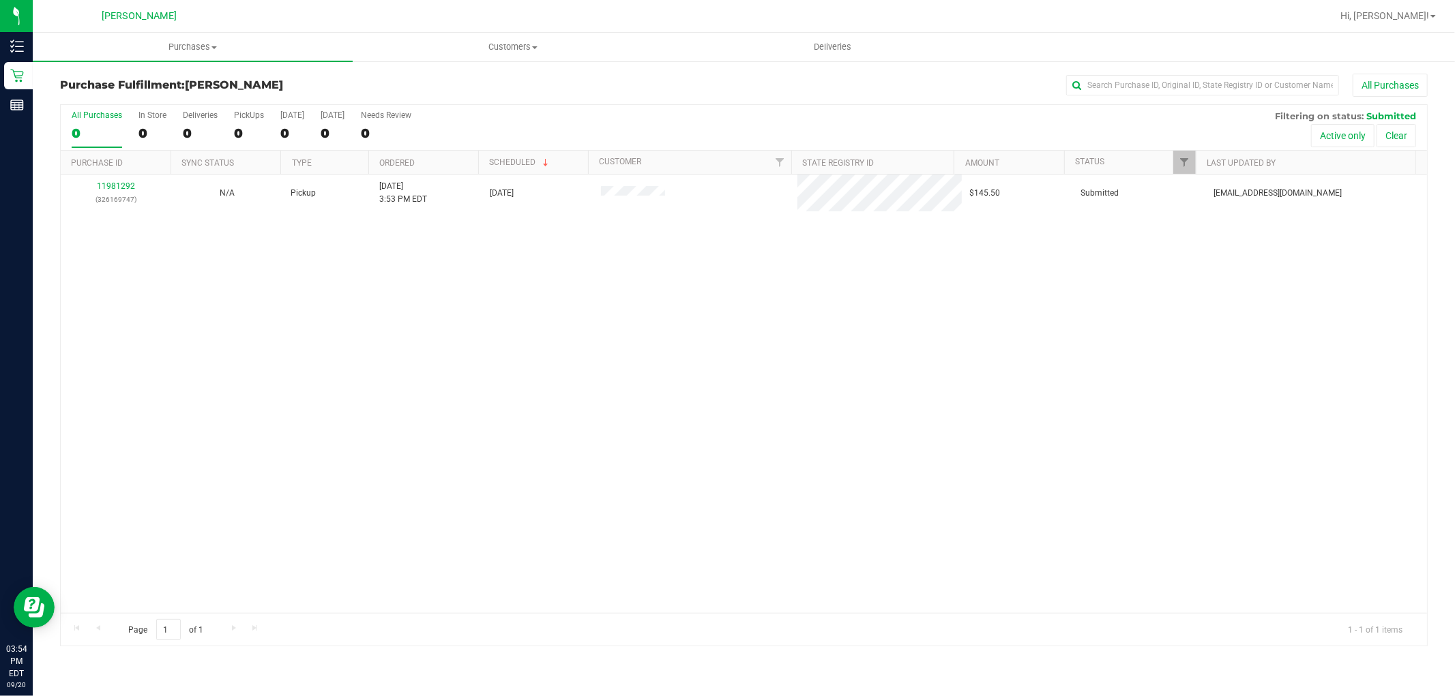
click at [649, 325] on div "11981292 (326169747) N/A Pickup [DATE] 3:53 PM EDT 9/20/2025 $145.50 Submitted …" at bounding box center [744, 394] width 1366 height 439
click at [873, 414] on div "11981292 (326169747) N/A Pickup [DATE] 3:53 PM EDT 9/20/2025 $145.50 Submitted …" at bounding box center [744, 394] width 1366 height 439
click at [411, 379] on div at bounding box center [744, 375] width 1366 height 541
click at [346, 370] on div "11981292 (326169747) N/A Pickup [DATE] 3:53 PM EDT 9/20/2025 $145.50 Submitted …" at bounding box center [744, 394] width 1366 height 439
click at [713, 371] on div "11981292 (326169747) N/A Pickup [DATE] 3:53 PM EDT 9/20/2025 $145.50 Submitted …" at bounding box center [744, 394] width 1366 height 439
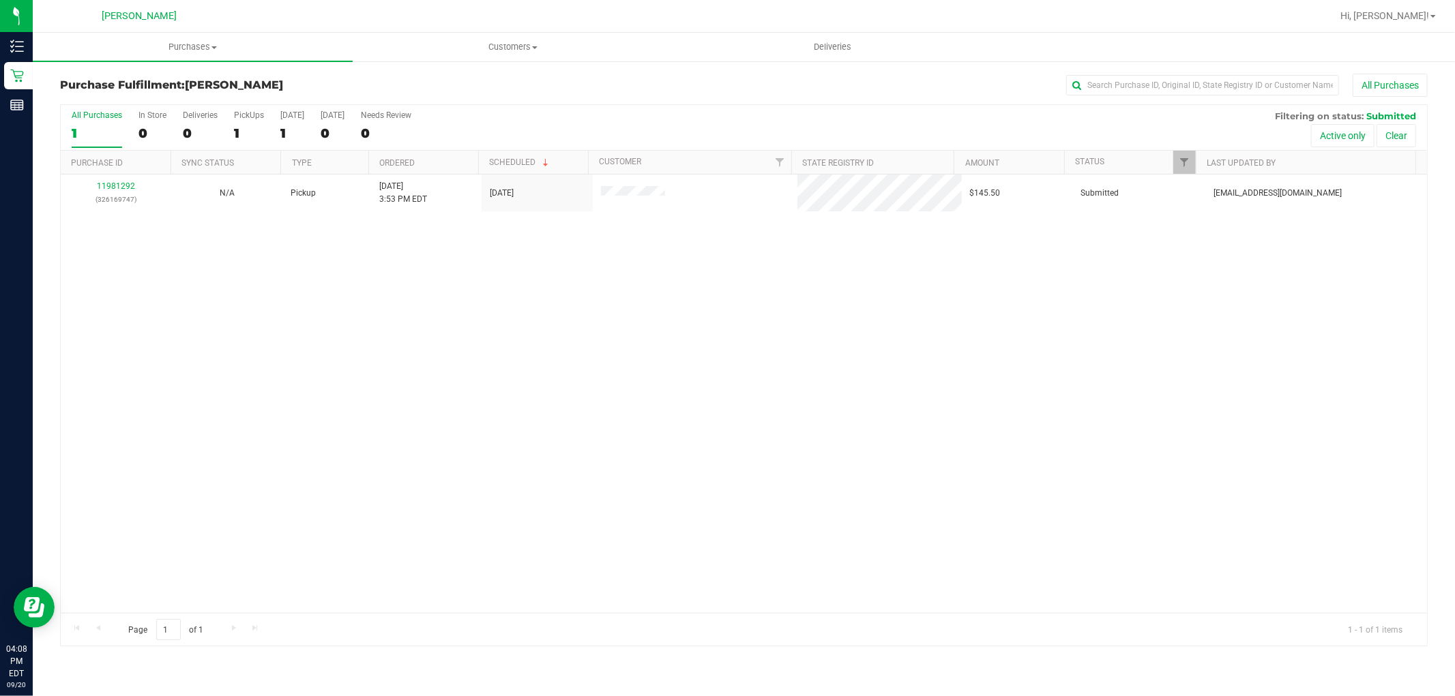
click at [985, 489] on div "11981292 (326169747) N/A Pickup [DATE] 3:53 PM EDT 9/20/2025 $145.50 Submitted …" at bounding box center [744, 394] width 1366 height 439
